Goal: Task Accomplishment & Management: Complete application form

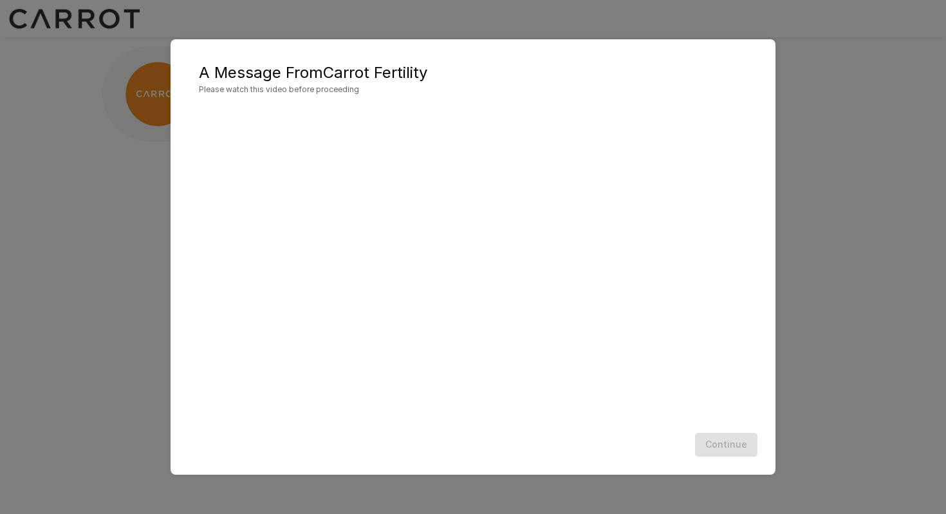
click at [645, 450] on div "Continue" at bounding box center [472, 444] width 579 height 34
click at [775, 424] on div "A Message From Carrot Fertility Please watch this video before proceeding Conti…" at bounding box center [473, 256] width 605 height 435
click at [706, 443] on button "Continue" at bounding box center [726, 444] width 62 height 24
click at [804, 122] on div "A Message From Carrot Fertility Please watch this video before proceeding Conti…" at bounding box center [473, 257] width 946 height 514
